Goal: Information Seeking & Learning: Find specific fact

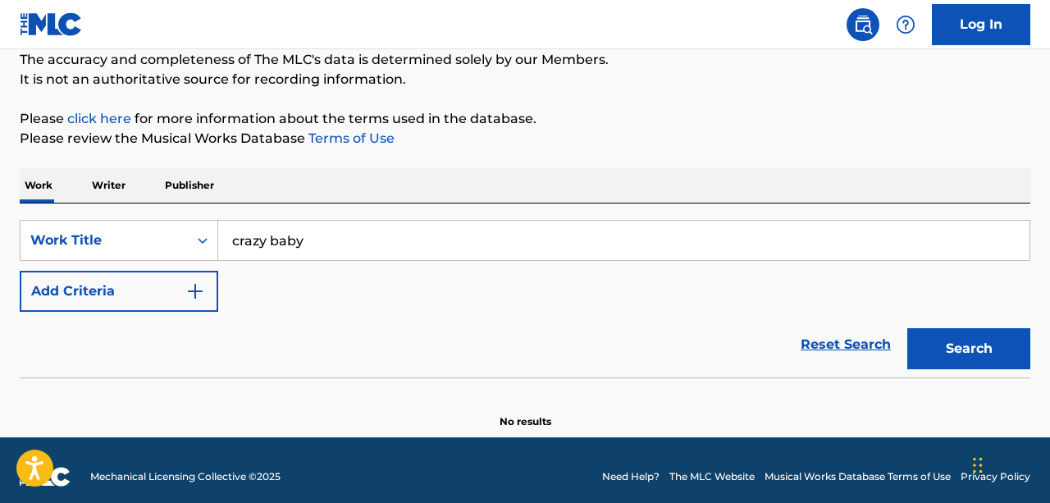
scroll to position [146, 0]
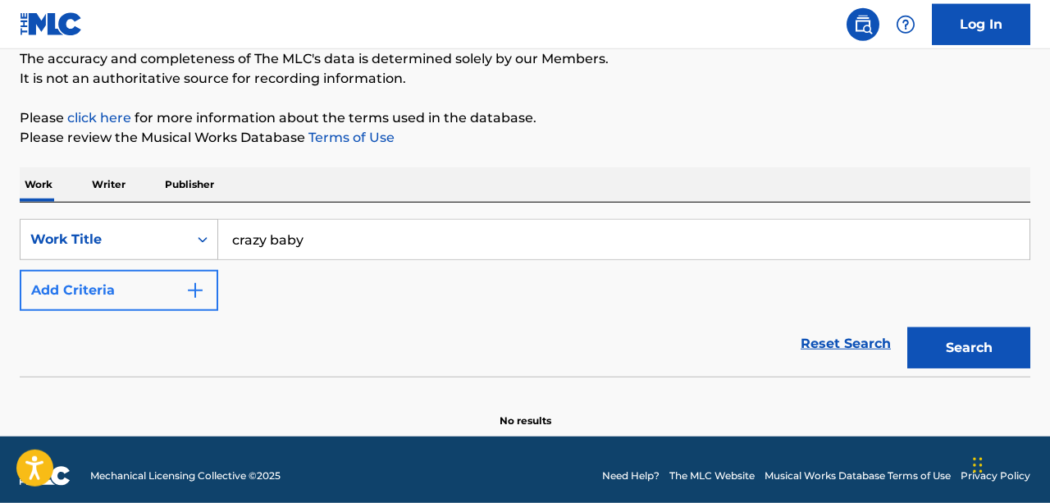
type input "crazy baby"
click at [200, 289] on img "Search Form" at bounding box center [195, 291] width 20 height 20
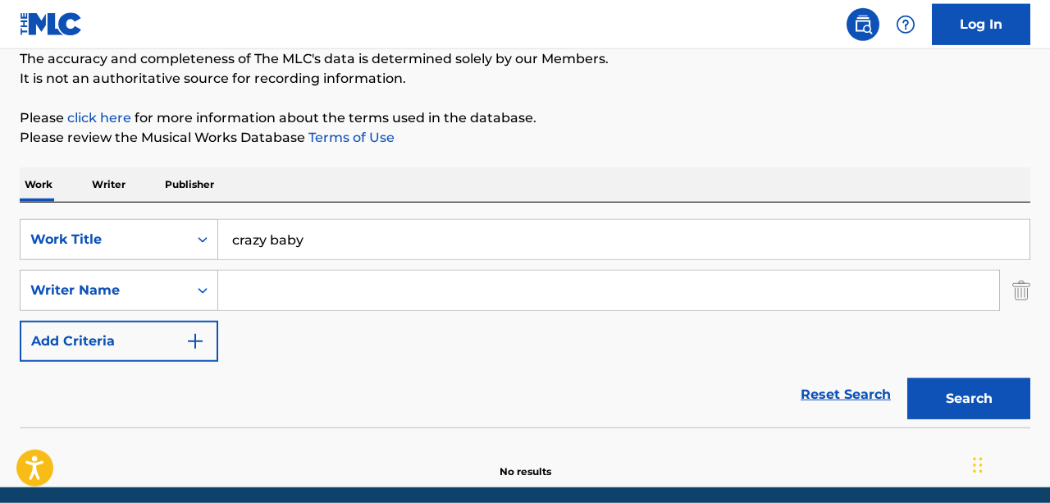
click at [259, 297] on input "Search Form" at bounding box center [608, 290] width 781 height 39
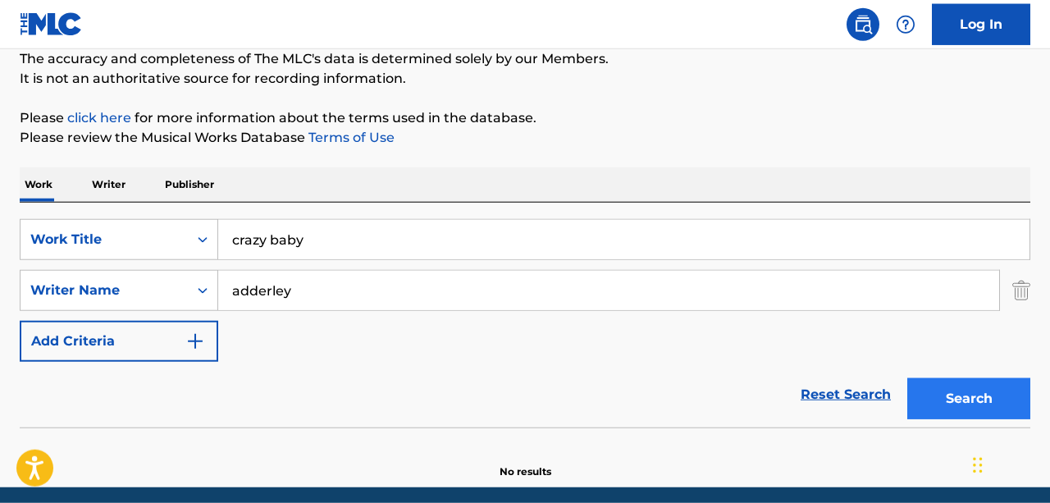
type input "adderley"
click at [961, 405] on button "Search" at bounding box center [969, 398] width 123 height 41
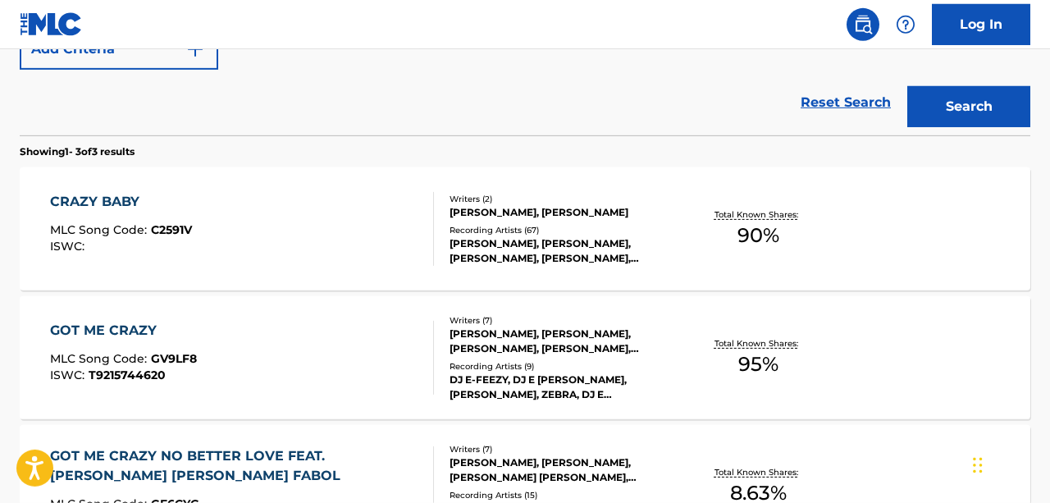
scroll to position [441, 0]
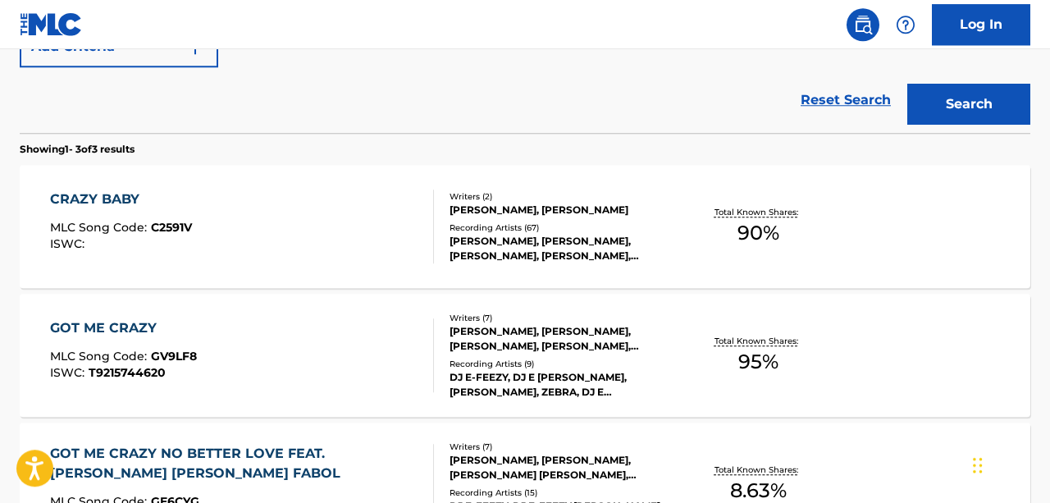
click at [384, 213] on div "CRAZY BABY MLC Song Code : C2591V ISWC :" at bounding box center [242, 227] width 384 height 74
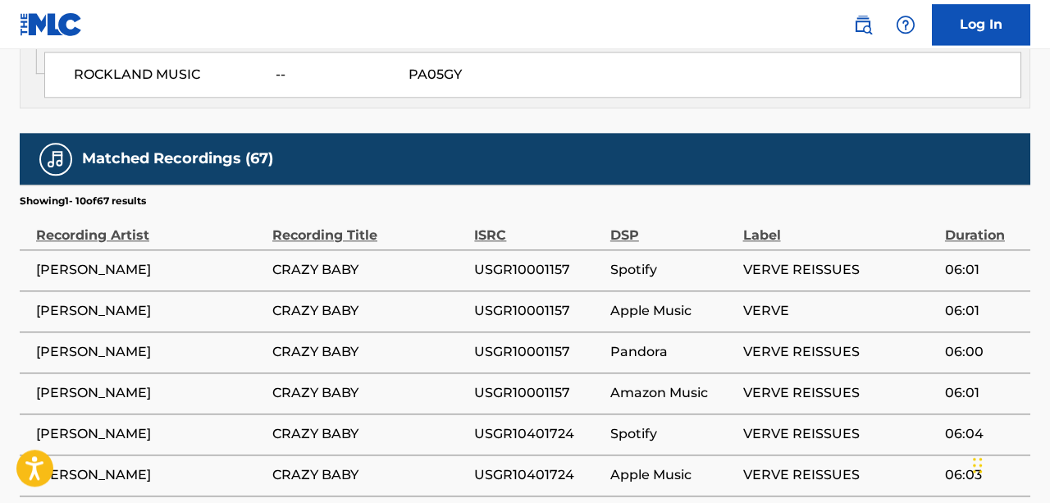
scroll to position [1579, 0]
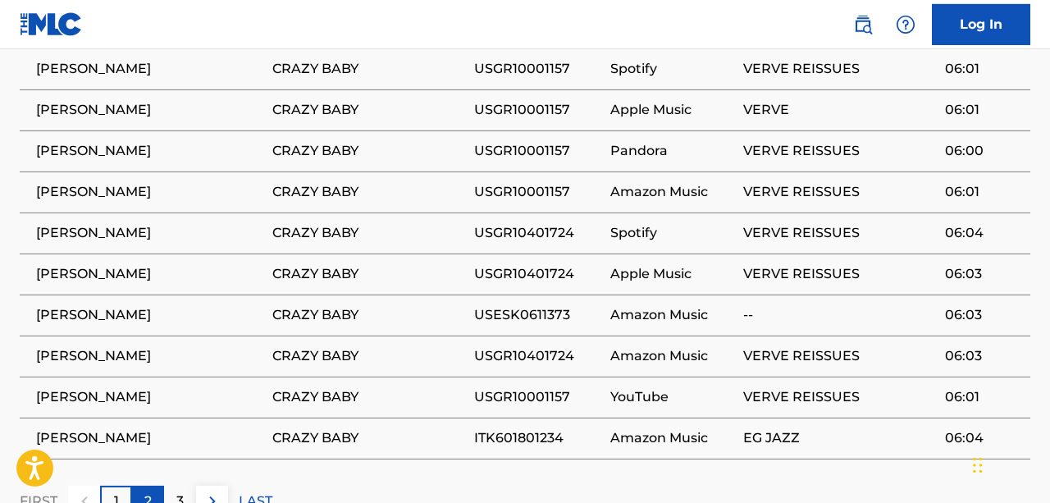
click at [144, 486] on div "2" at bounding box center [148, 502] width 32 height 32
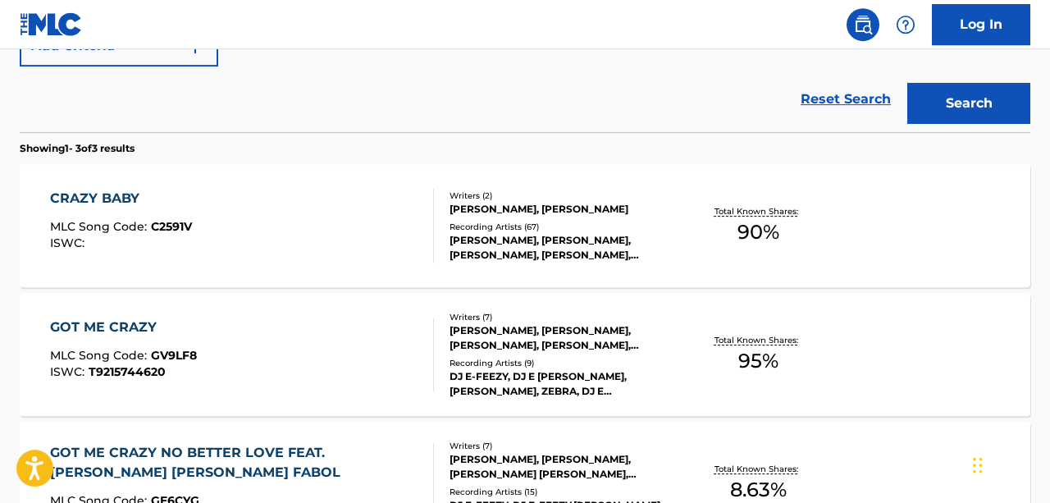
scroll to position [461, 0]
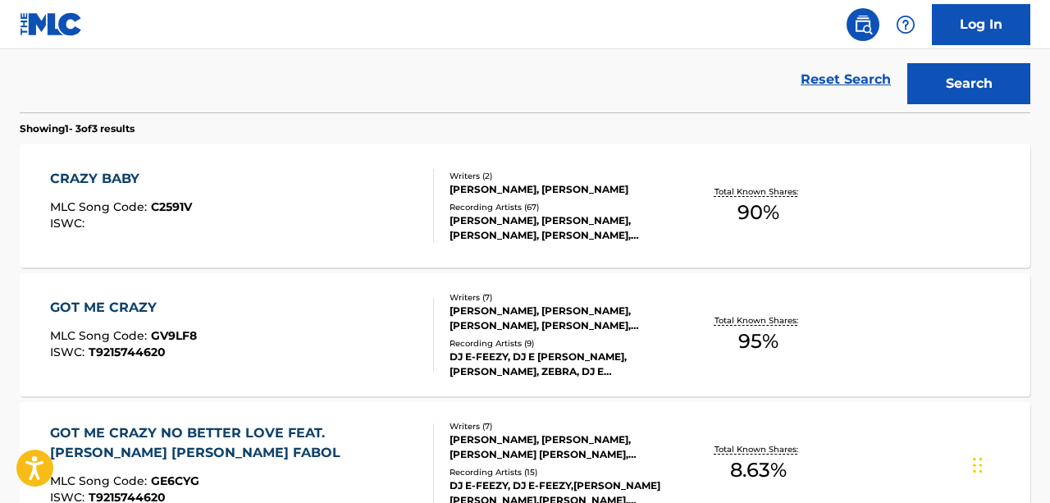
click at [577, 186] on div "[PERSON_NAME], [PERSON_NAME]" at bounding box center [562, 189] width 225 height 15
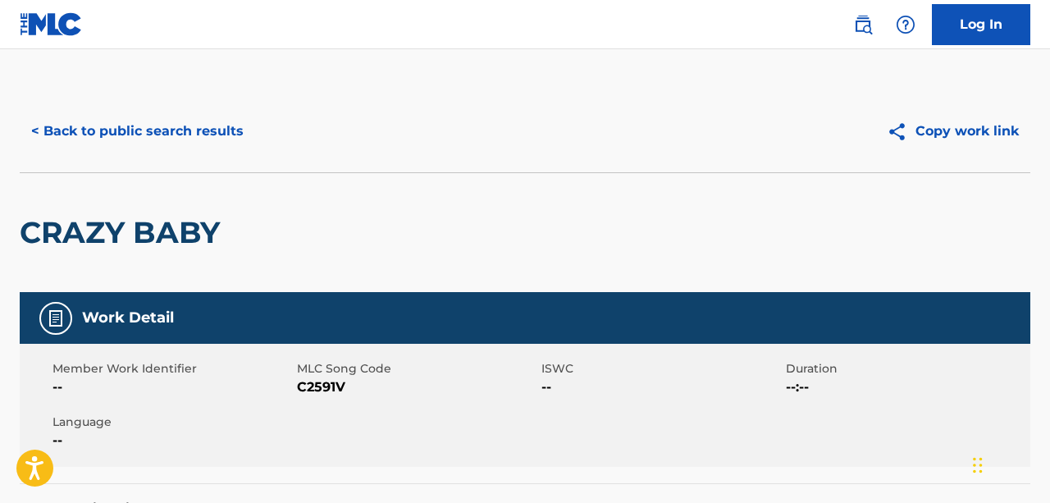
drag, startPoint x: 1040, startPoint y: 87, endPoint x: 1050, endPoint y: 158, distance: 72.0
click at [1050, 158] on html "Accessibility Screen-Reader Guide, Feedback, and Issue Reporting | New window 0…" at bounding box center [525, 251] width 1050 height 503
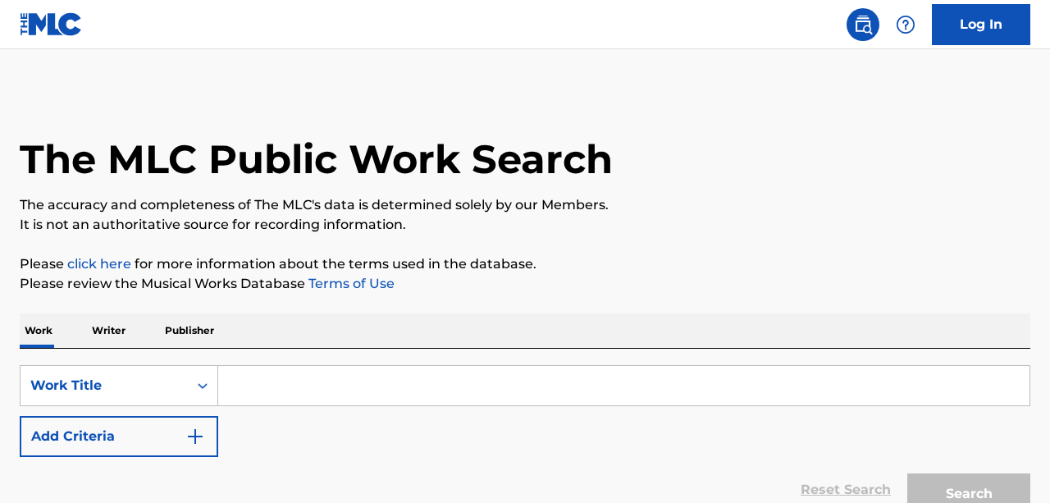
click at [325, 369] on input "Search Form" at bounding box center [624, 385] width 812 height 39
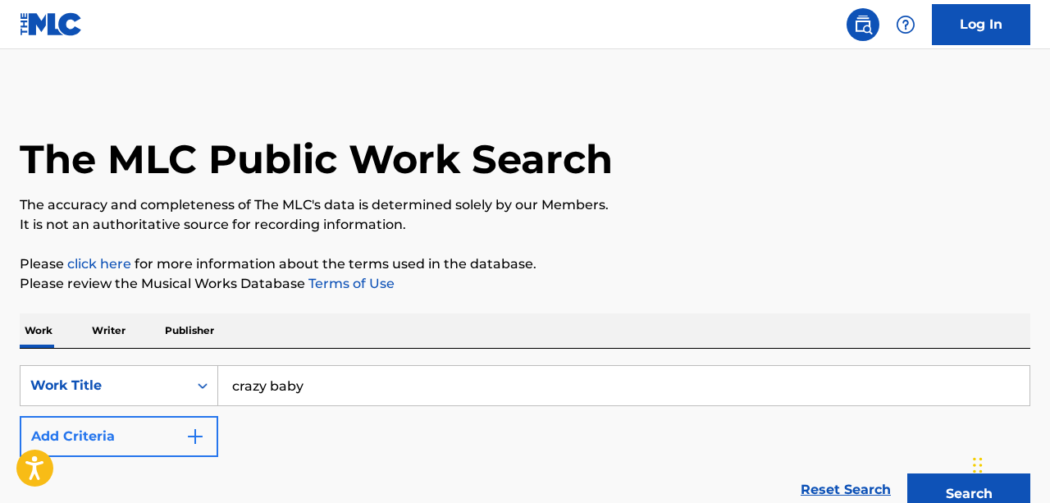
type input "crazy baby"
click at [193, 444] on img "Search Form" at bounding box center [195, 437] width 20 height 20
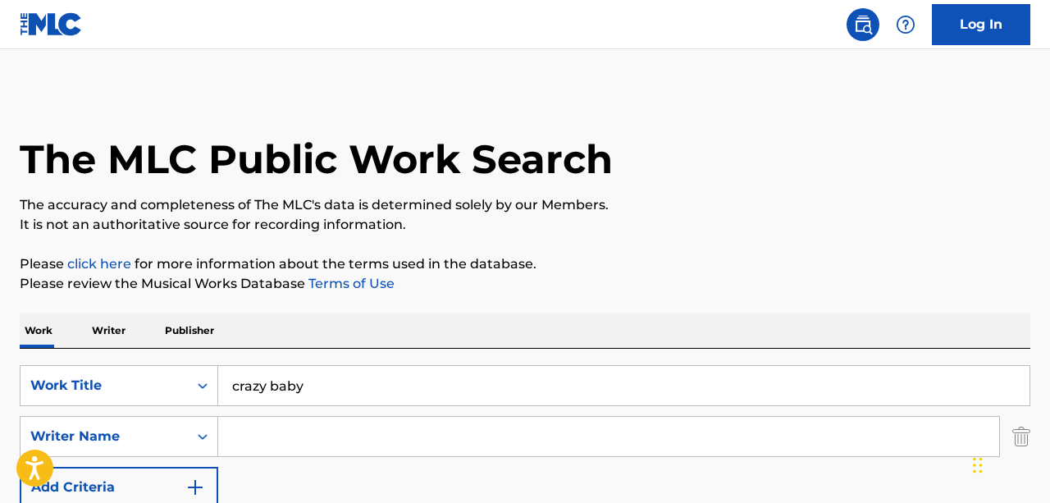
click at [259, 434] on input "Search Form" at bounding box center [608, 436] width 781 height 39
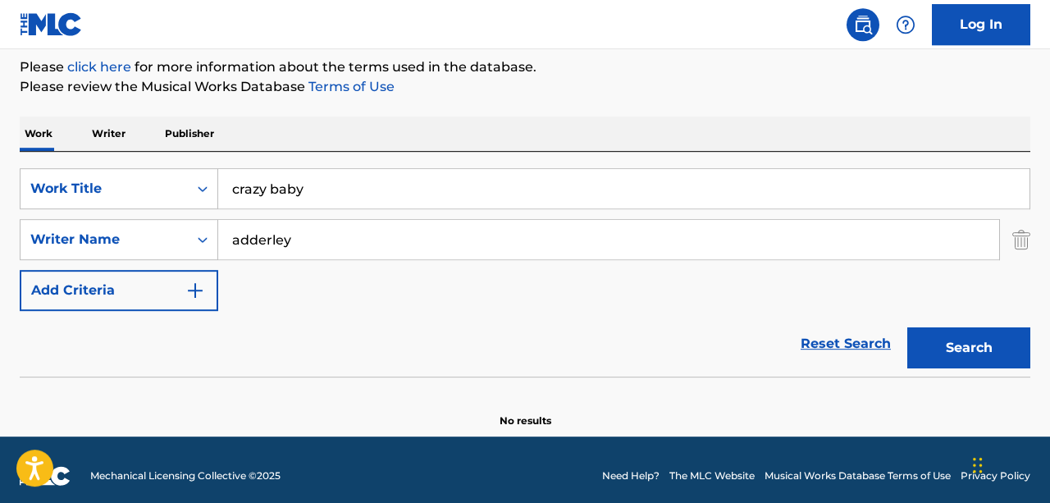
scroll to position [195, 0]
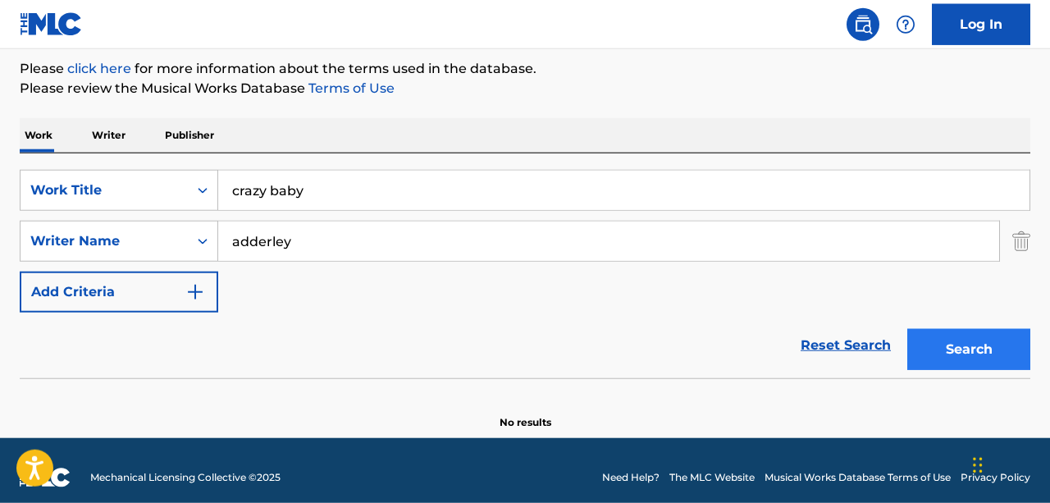
type input "adderley"
click at [969, 344] on button "Search" at bounding box center [969, 349] width 123 height 41
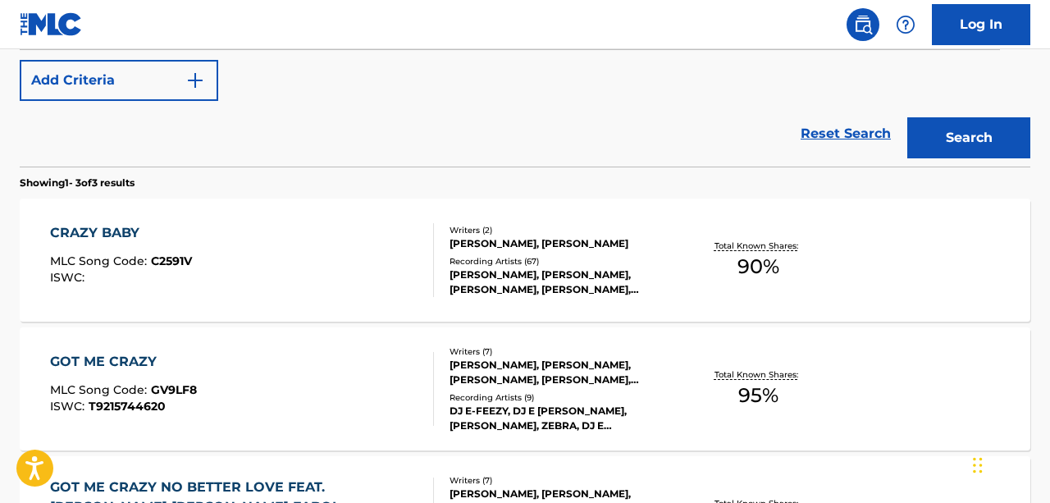
scroll to position [423, 0]
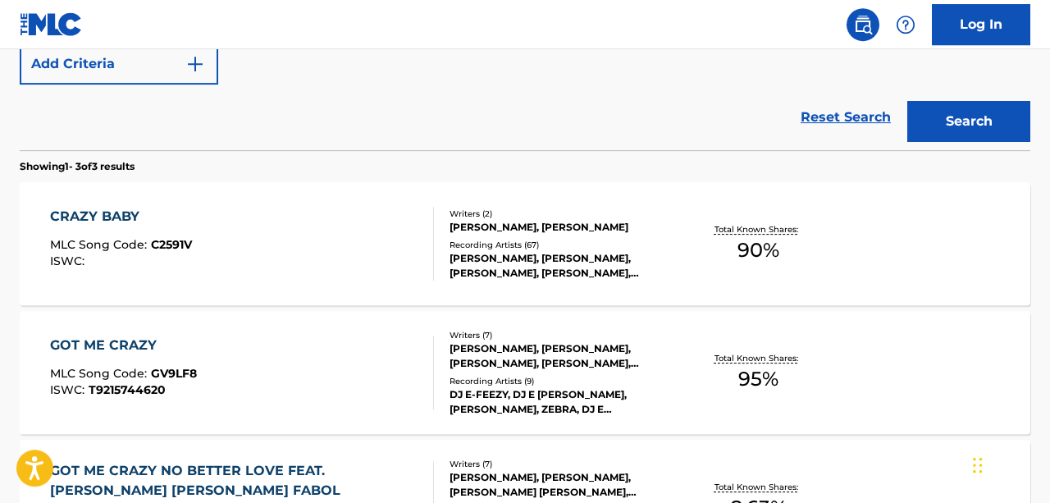
click at [551, 254] on div "[PERSON_NAME], [PERSON_NAME], [PERSON_NAME], [PERSON_NAME], [PERSON_NAME]" at bounding box center [562, 266] width 225 height 30
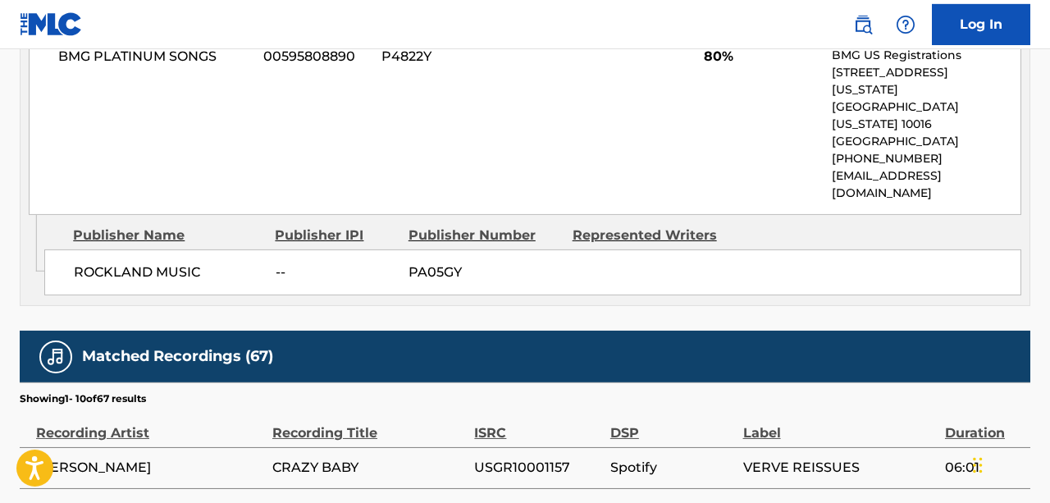
scroll to position [1194, 0]
